Goal: Task Accomplishment & Management: Complete application form

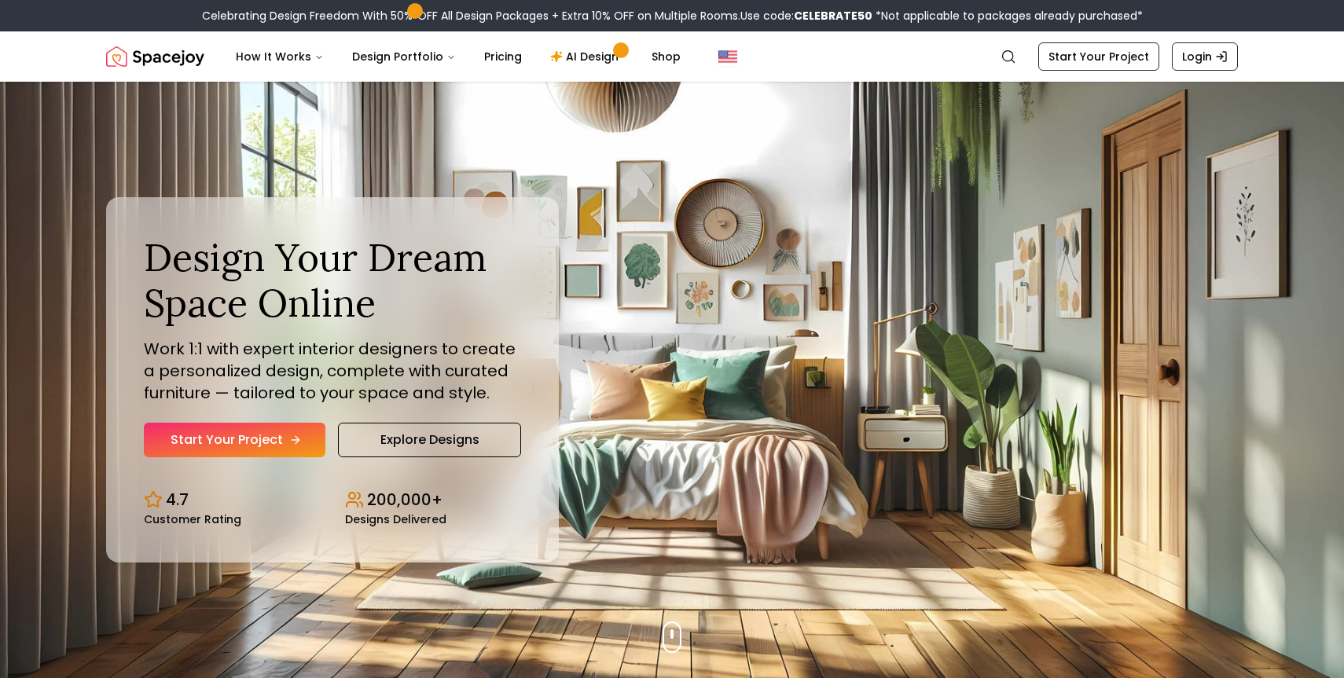
click at [277, 438] on link "Start Your Project" at bounding box center [235, 440] width 182 height 35
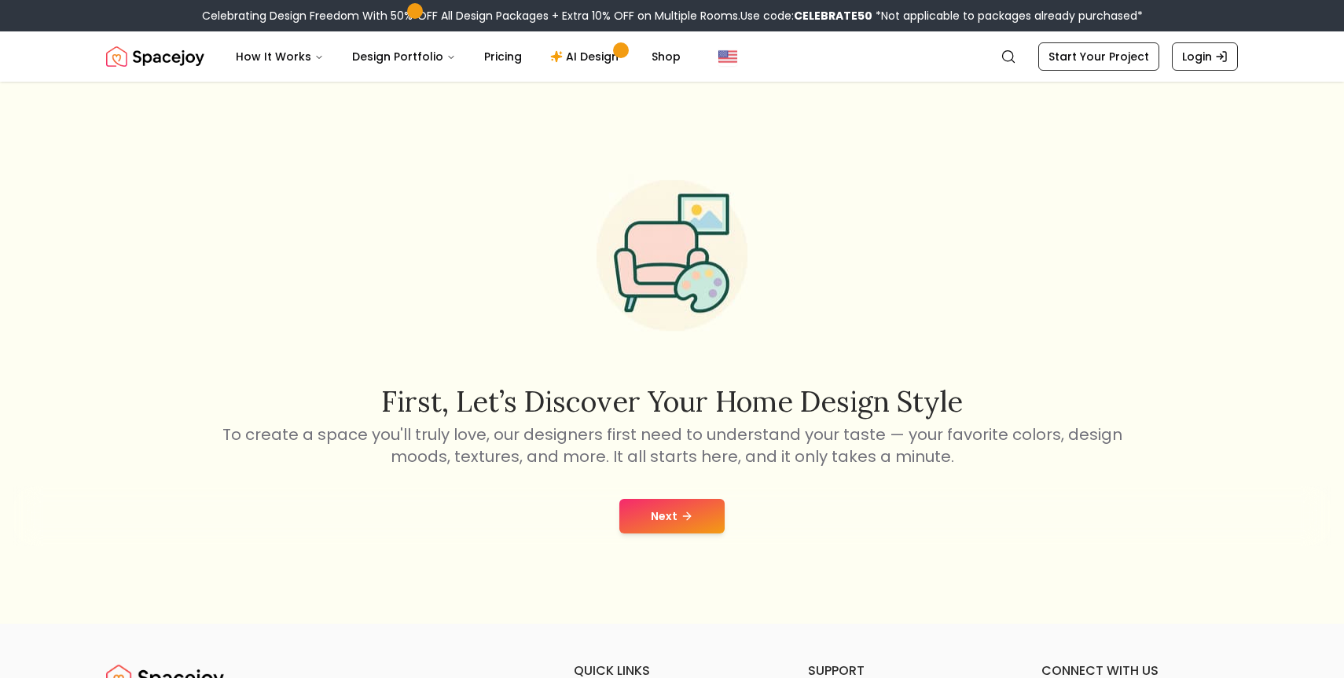
click at [656, 508] on button "Next" at bounding box center [671, 516] width 105 height 35
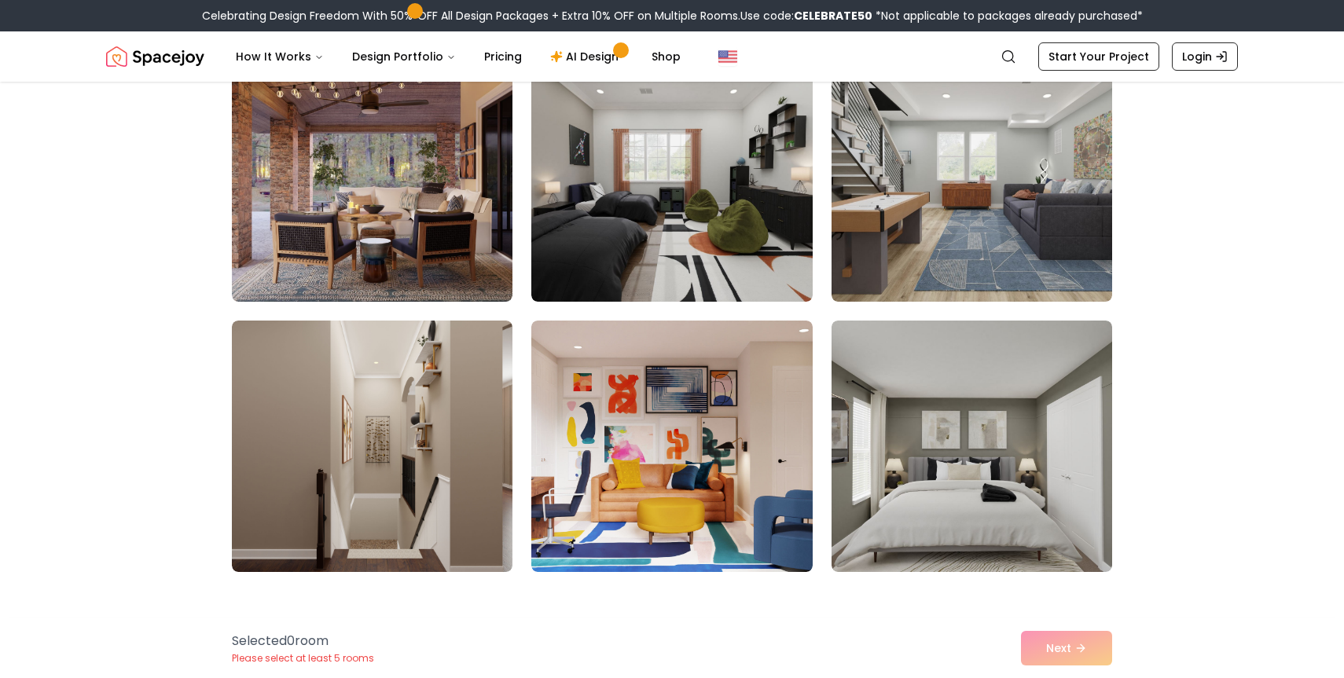
scroll to position [2333, 0]
